Goal: Book appointment/travel/reservation

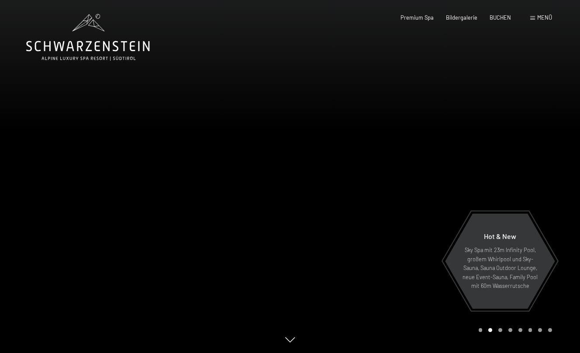
click at [548, 18] on span "Menü" at bounding box center [544, 17] width 15 height 7
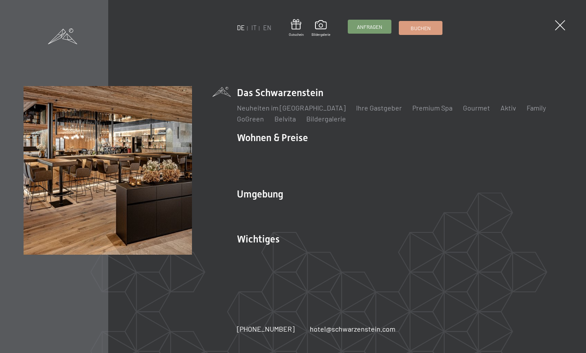
click at [368, 28] on span "Anfragen" at bounding box center [369, 26] width 25 height 7
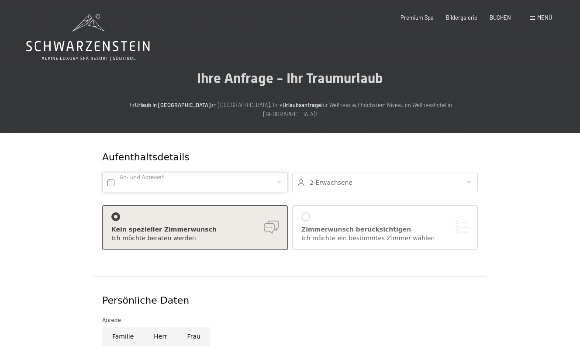
click at [184, 178] on input "text" at bounding box center [194, 182] width 185 height 20
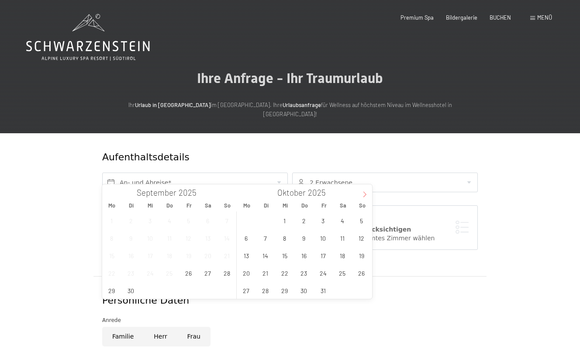
click at [363, 188] on span at bounding box center [364, 191] width 15 height 15
click at [324, 257] on span "14" at bounding box center [322, 255] width 17 height 17
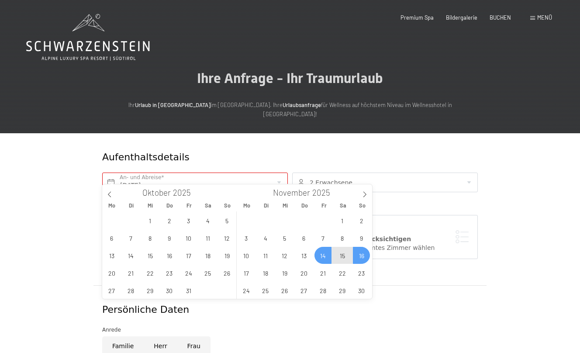
click at [356, 257] on span "16" at bounding box center [361, 255] width 17 height 17
type input "Fr. 14.11.2025 - So. 16.11.2025"
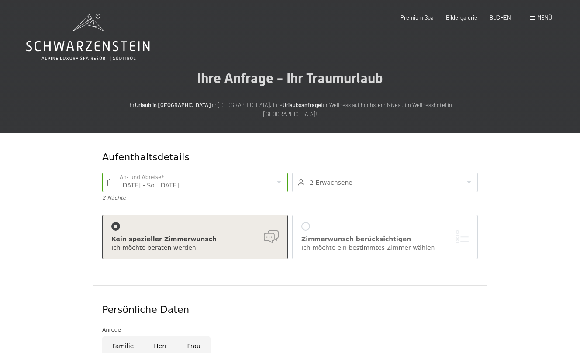
click at [328, 172] on div at bounding box center [384, 182] width 185 height 20
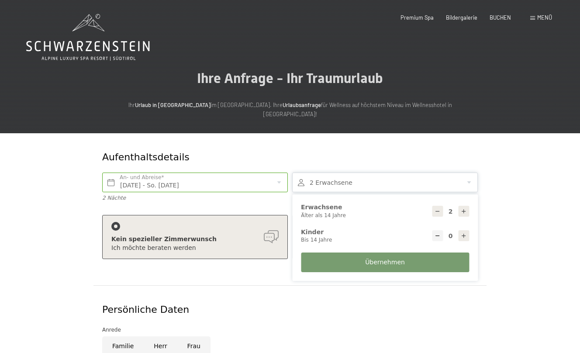
click at [462, 233] on icon at bounding box center [463, 236] width 6 height 6
type input "1"
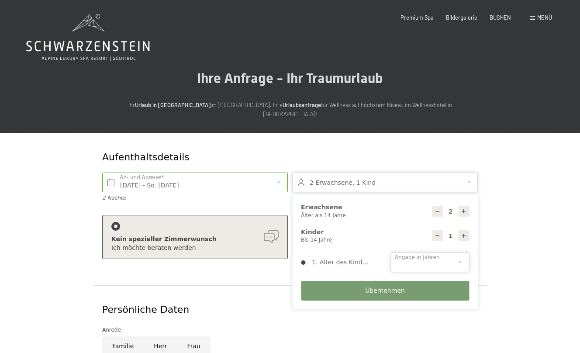
click at [450, 252] on select "0 1 2 3 4 5 6 7 8 9 10 11 12 13 14" at bounding box center [429, 262] width 79 height 20
select select "3"
click at [390, 252] on select "0 1 2 3 4 5 6 7 8 9 10 11 12 13 14" at bounding box center [429, 262] width 79 height 20
click at [379, 286] on span "Übernehmen" at bounding box center [385, 290] width 40 height 9
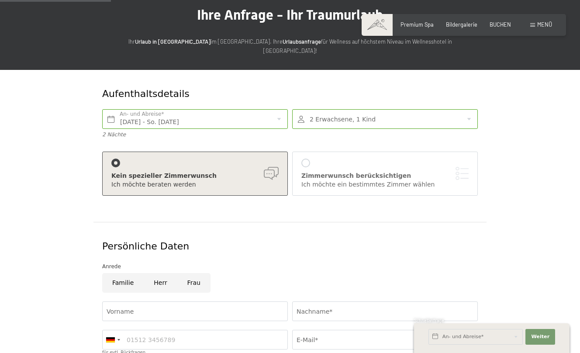
scroll to position [131, 0]
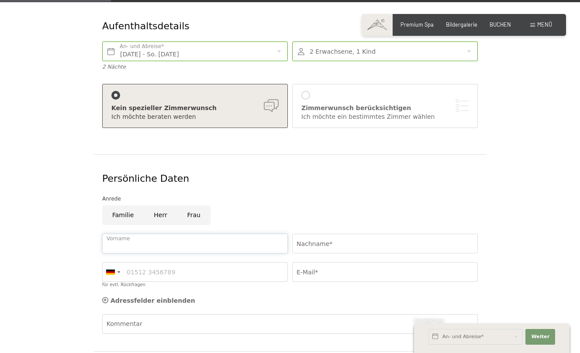
click at [157, 233] on input "Vorname" at bounding box center [194, 243] width 185 height 20
type input "Christian"
type input "Rainer"
type input "03473676339"
type input "rainer_christian@yahoo.de"
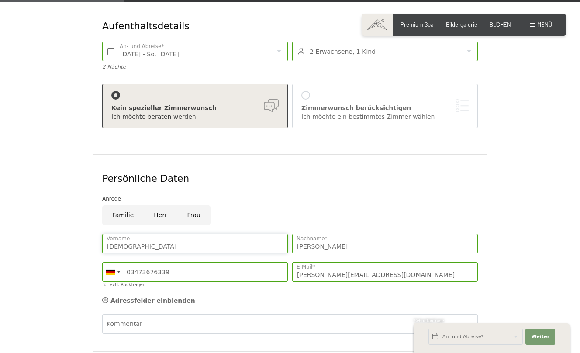
scroll to position [262, 0]
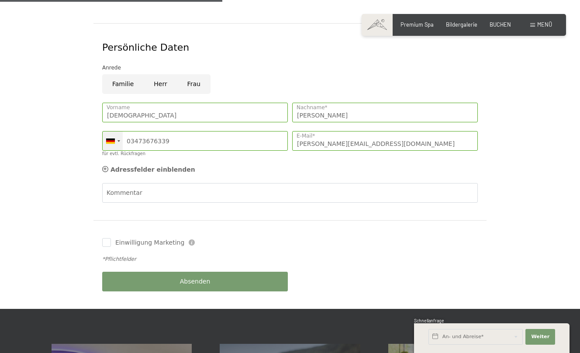
click at [120, 131] on div at bounding box center [113, 140] width 20 height 19
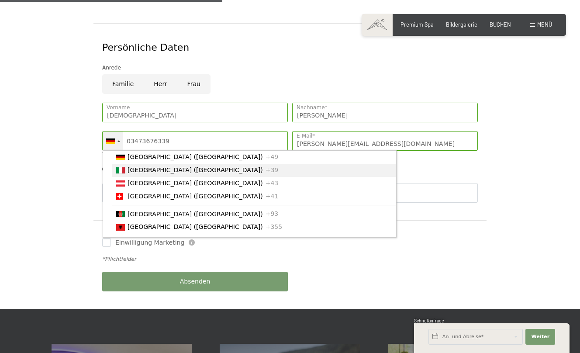
click at [132, 166] on span "[GEOGRAPHIC_DATA] ([GEOGRAPHIC_DATA])" at bounding box center [194, 169] width 135 height 7
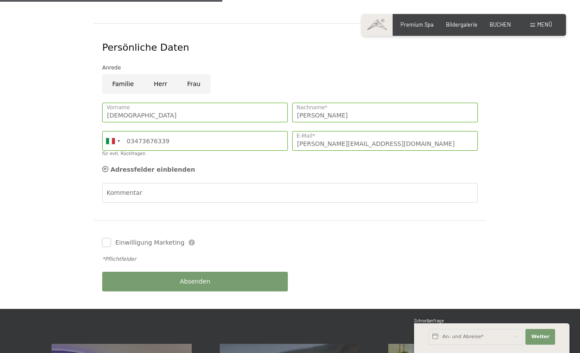
click at [105, 238] on input "Einwilligung Marketing" at bounding box center [106, 242] width 9 height 9
checkbox input "false"
click at [195, 277] on span "Absenden" at bounding box center [195, 281] width 31 height 9
